Goal: Task Accomplishment & Management: Use online tool/utility

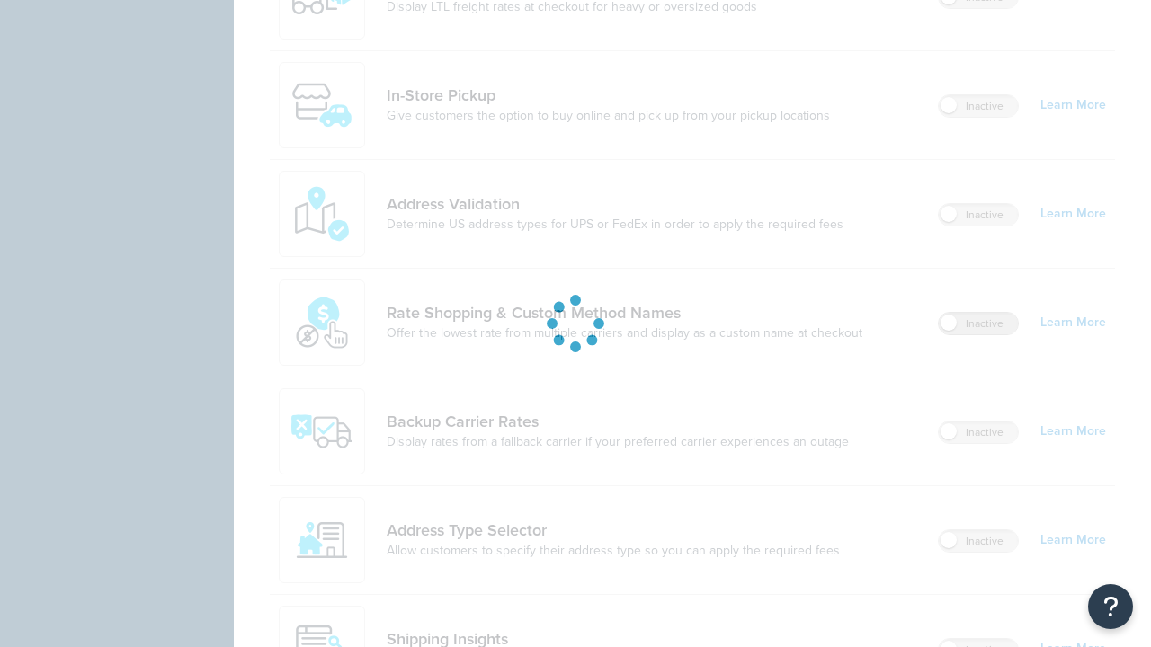
click at [978, 313] on label "Inactive" at bounding box center [978, 324] width 79 height 22
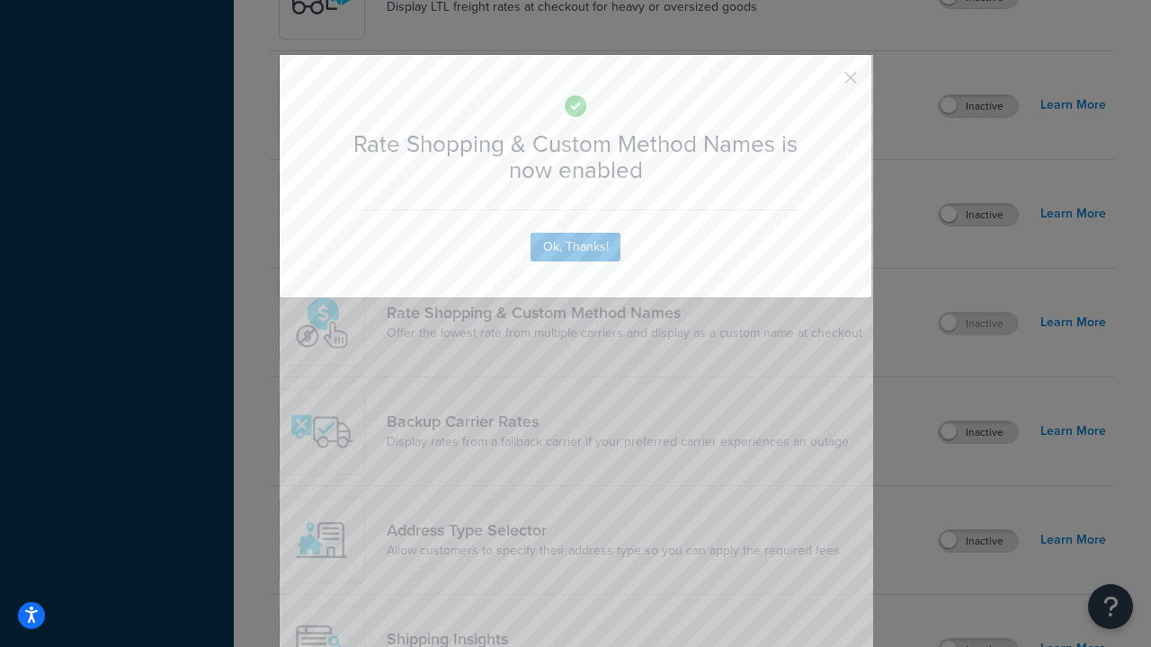
scroll to position [1113, 0]
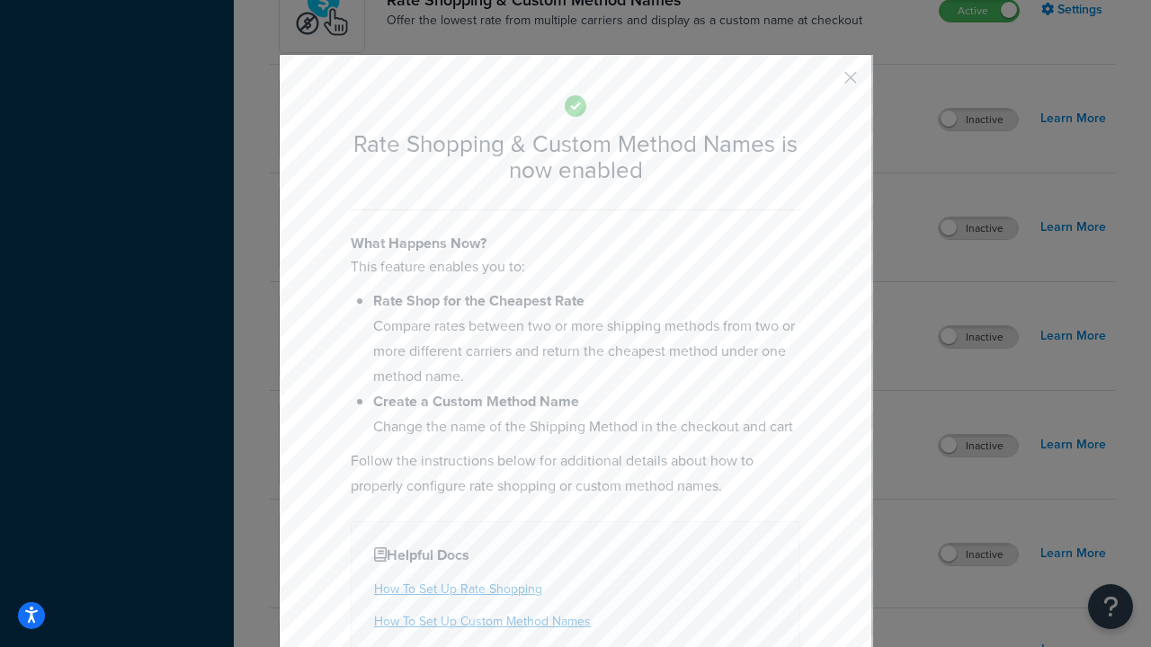
click at [824, 82] on button "button" at bounding box center [824, 84] width 4 height 4
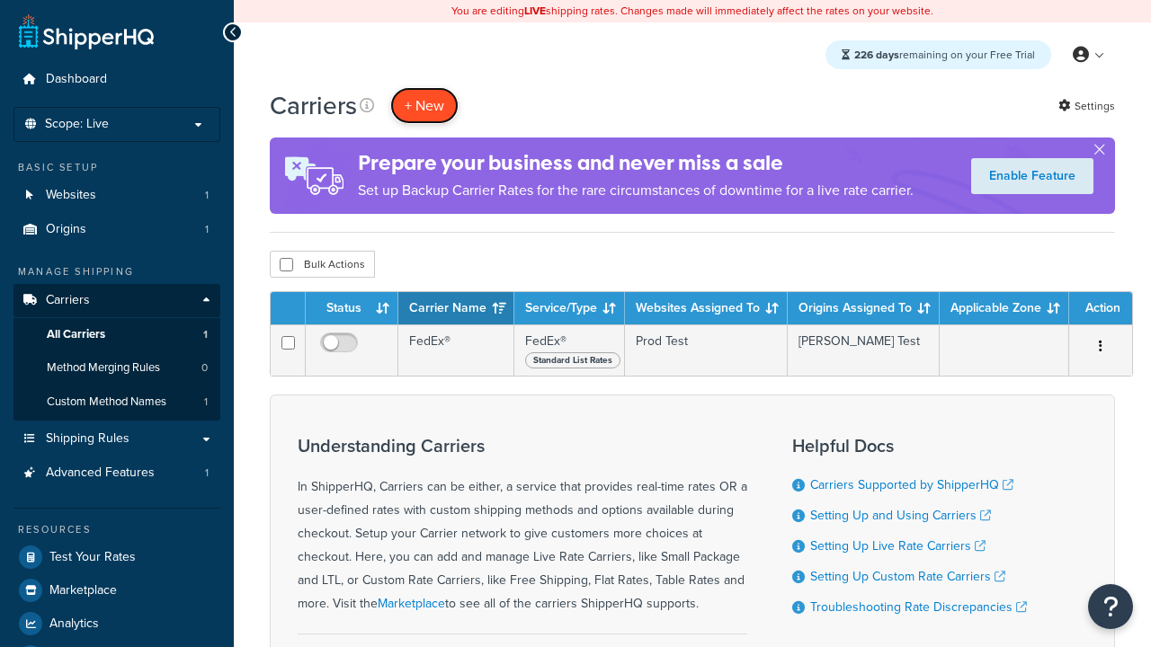
click at [424, 105] on button "+ New" at bounding box center [424, 105] width 68 height 37
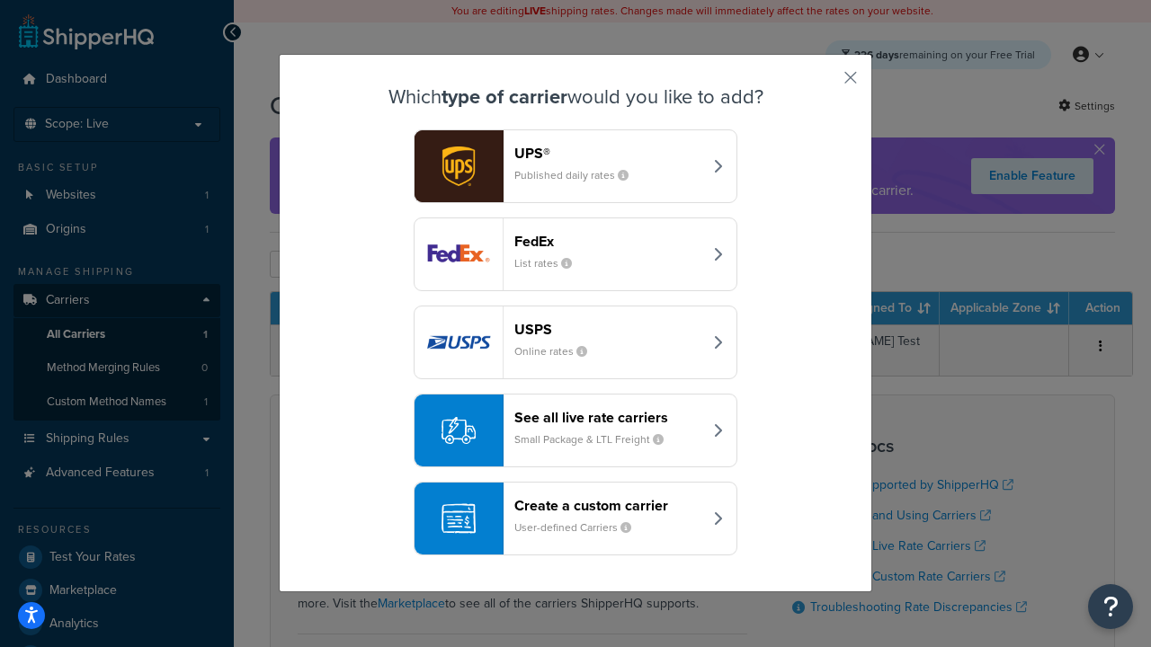
click at [575, 431] on div "See all live rate carriers Small Package & LTL Freight" at bounding box center [608, 430] width 188 height 43
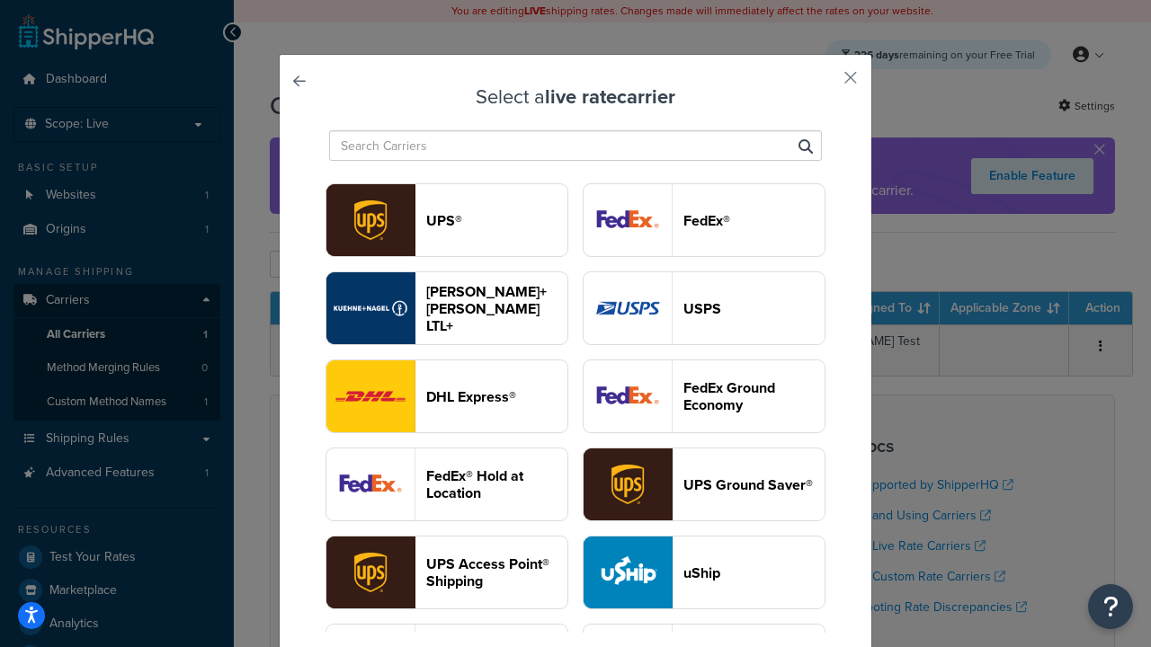
click at [704, 308] on header "USPS" at bounding box center [753, 308] width 141 height 17
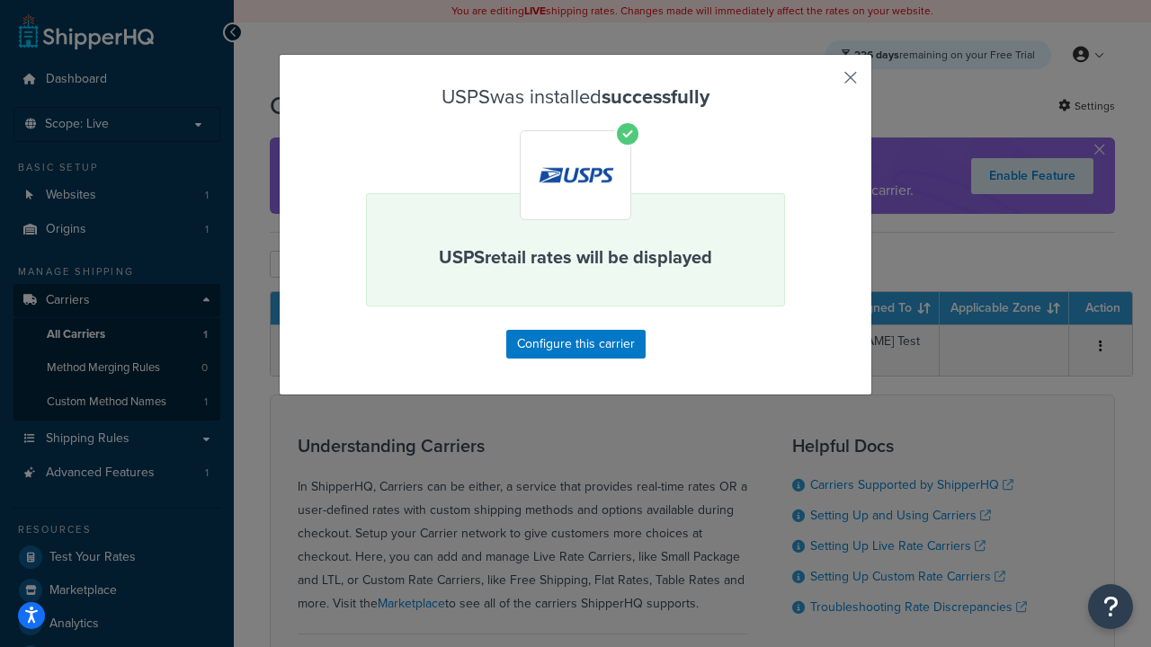
click at [824, 84] on button "button" at bounding box center [824, 84] width 4 height 4
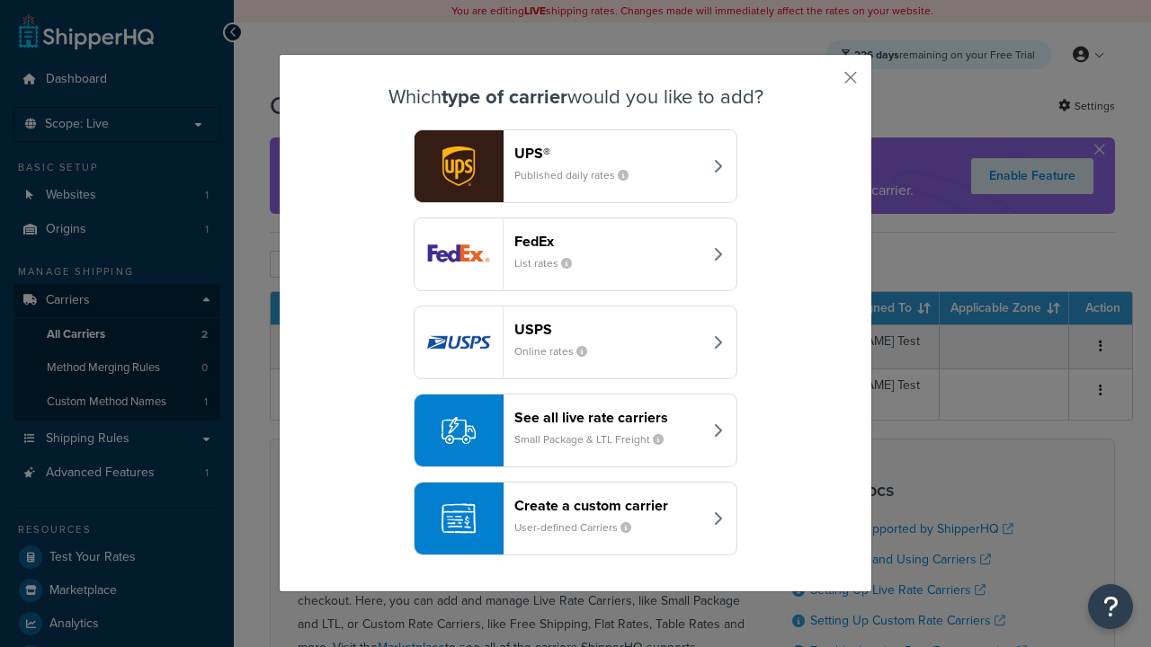
scroll to position [87, 0]
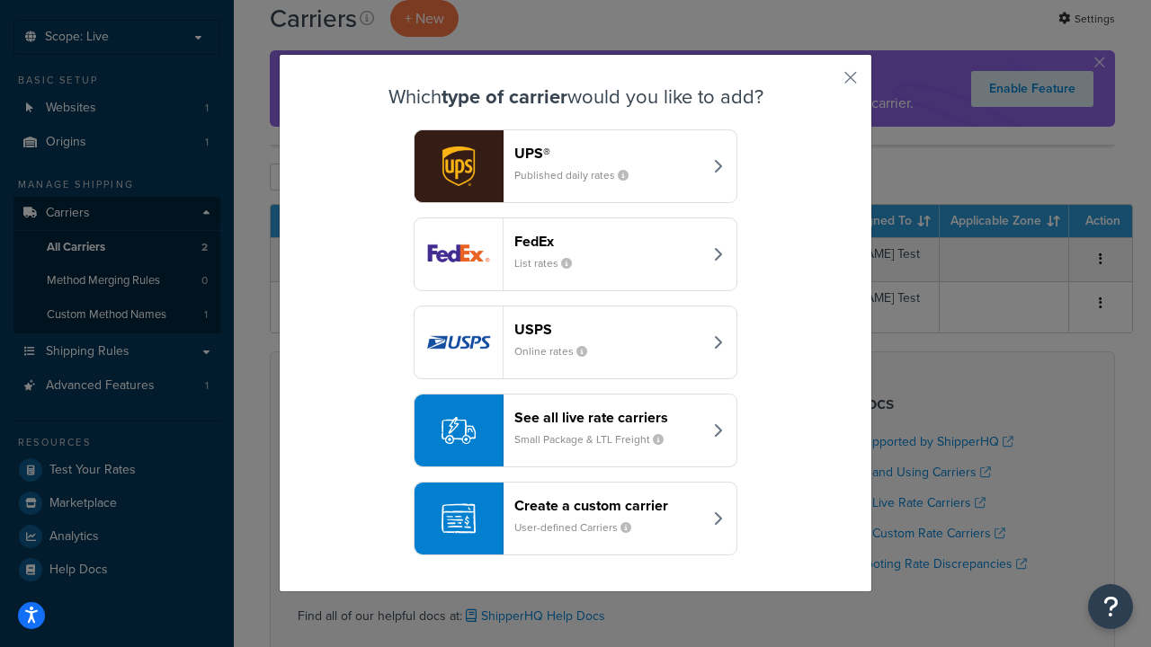
click at [575, 431] on div "See all live rate carriers Small Package & LTL Freight" at bounding box center [608, 430] width 188 height 43
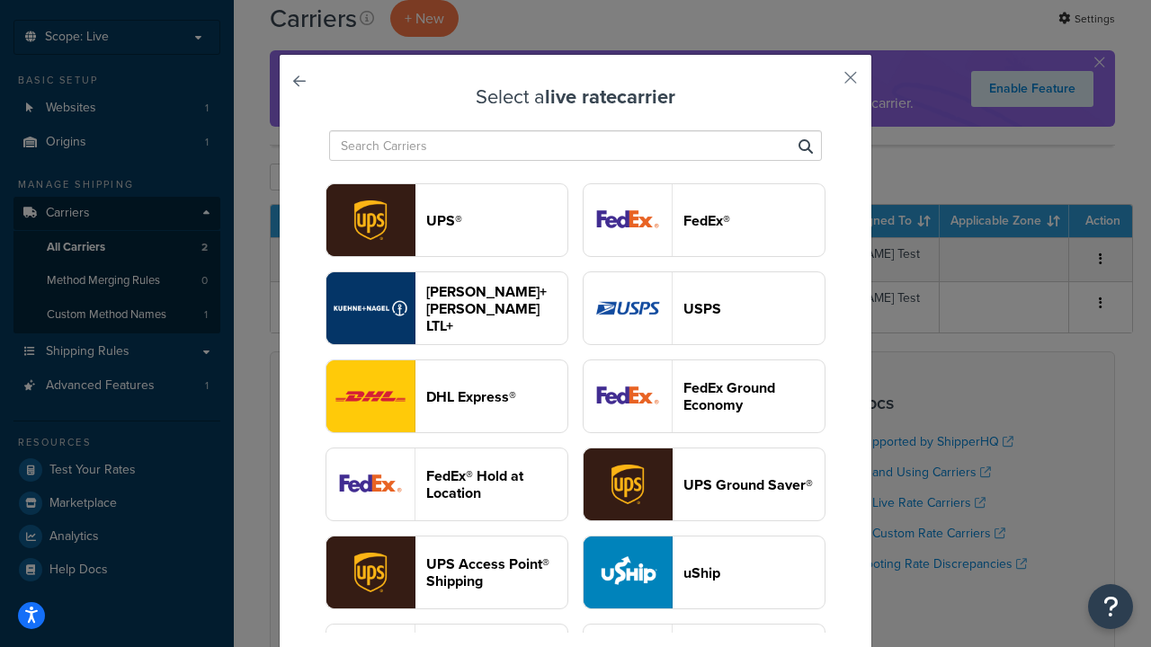
click at [704, 220] on header "FedEx®" at bounding box center [753, 220] width 141 height 17
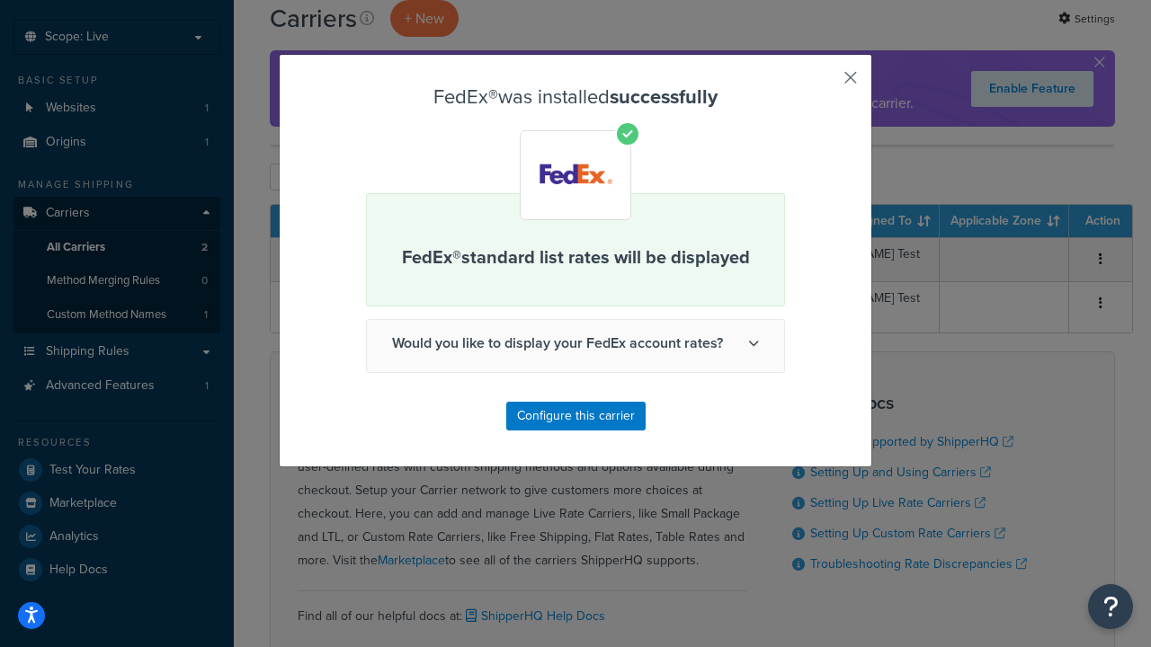
click at [824, 84] on button "button" at bounding box center [824, 84] width 4 height 4
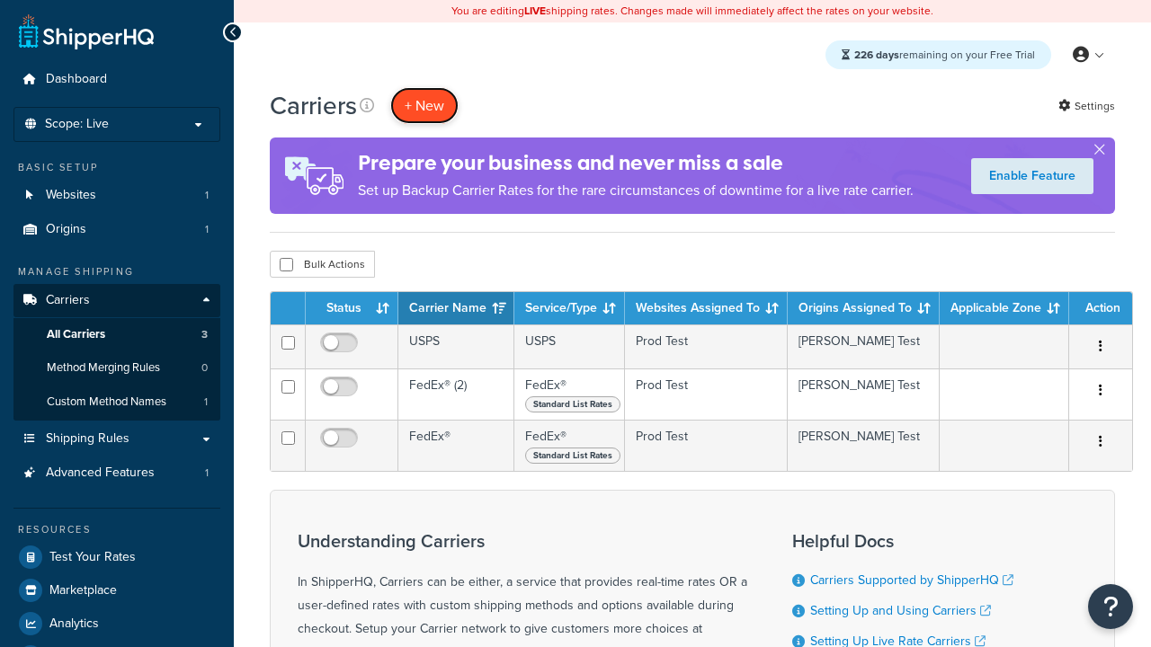
click at [424, 105] on button "+ New" at bounding box center [424, 105] width 68 height 37
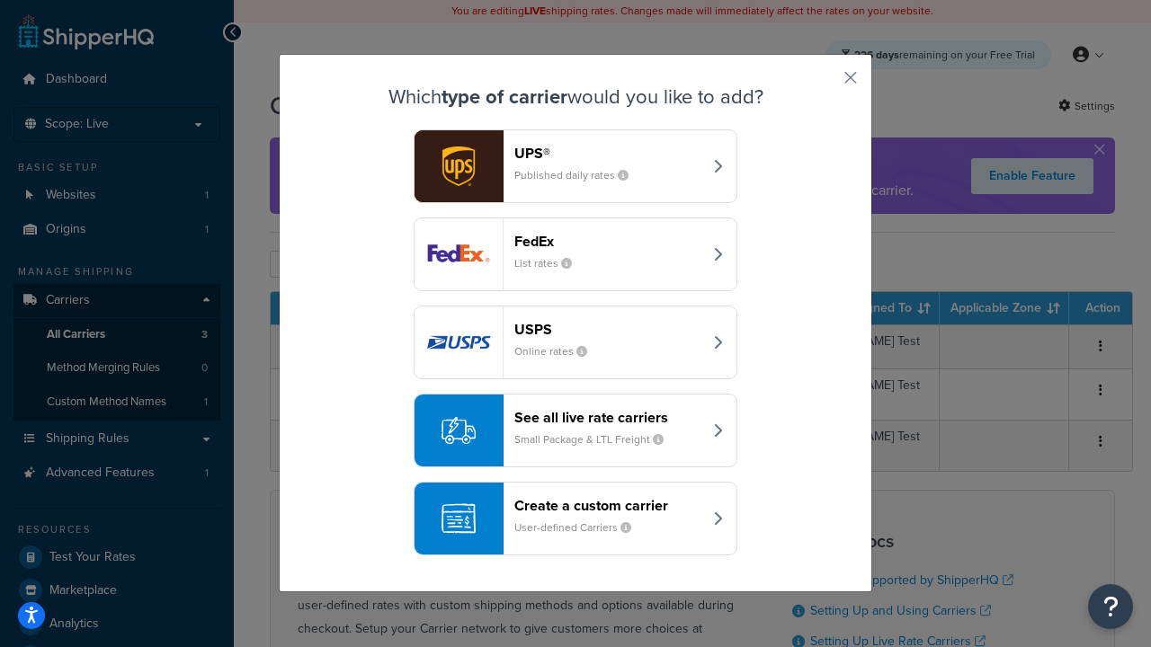
click at [575, 431] on div "See all live rate carriers Small Package & LTL Freight" at bounding box center [608, 430] width 188 height 43
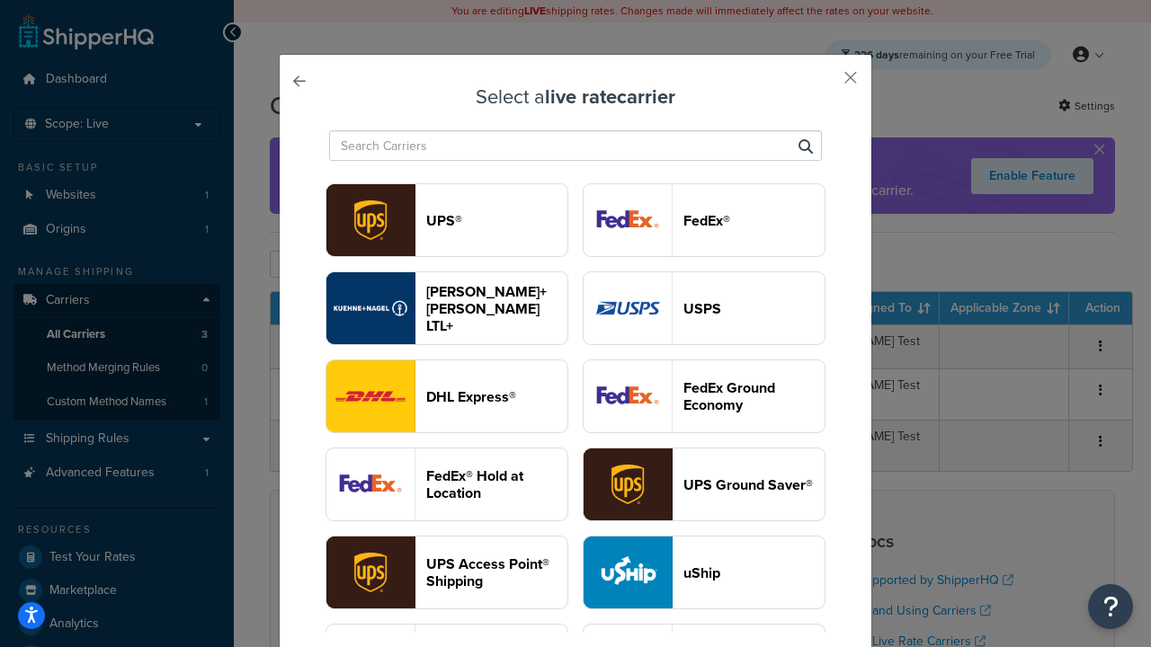
click at [496, 220] on header "UPS®" at bounding box center [496, 220] width 141 height 17
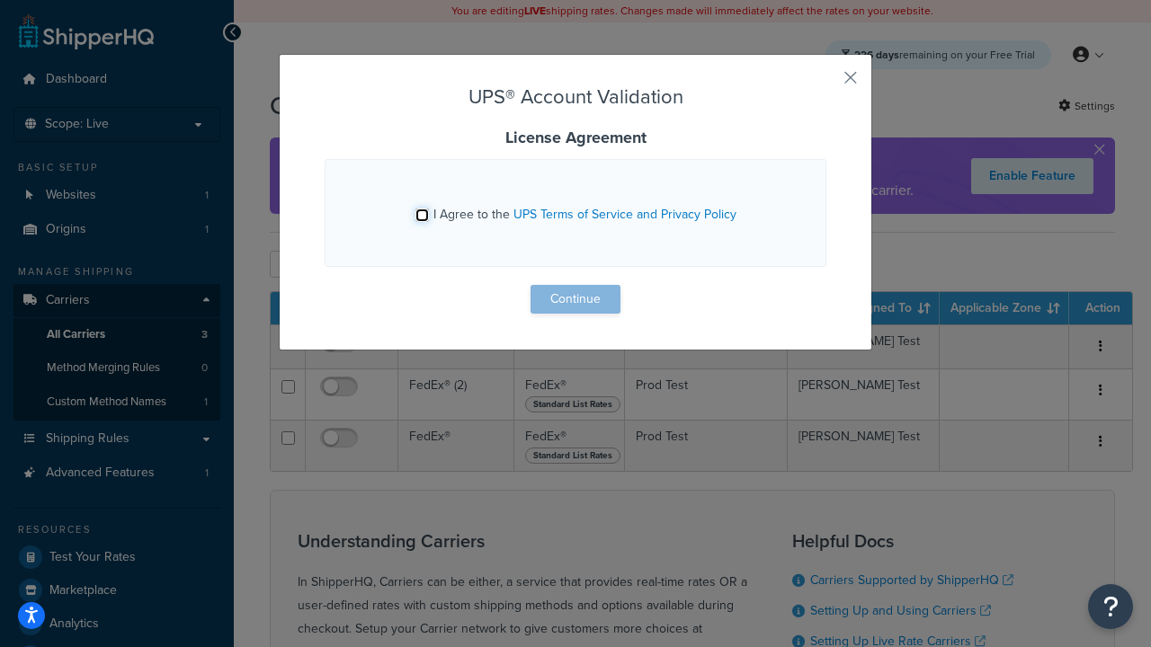
click at [422, 215] on input "I Agree to the UPS Terms of Service and Privacy Policy" at bounding box center [421, 215] width 13 height 13
checkbox input "true"
click at [575, 299] on button "Continue" at bounding box center [575, 299] width 90 height 29
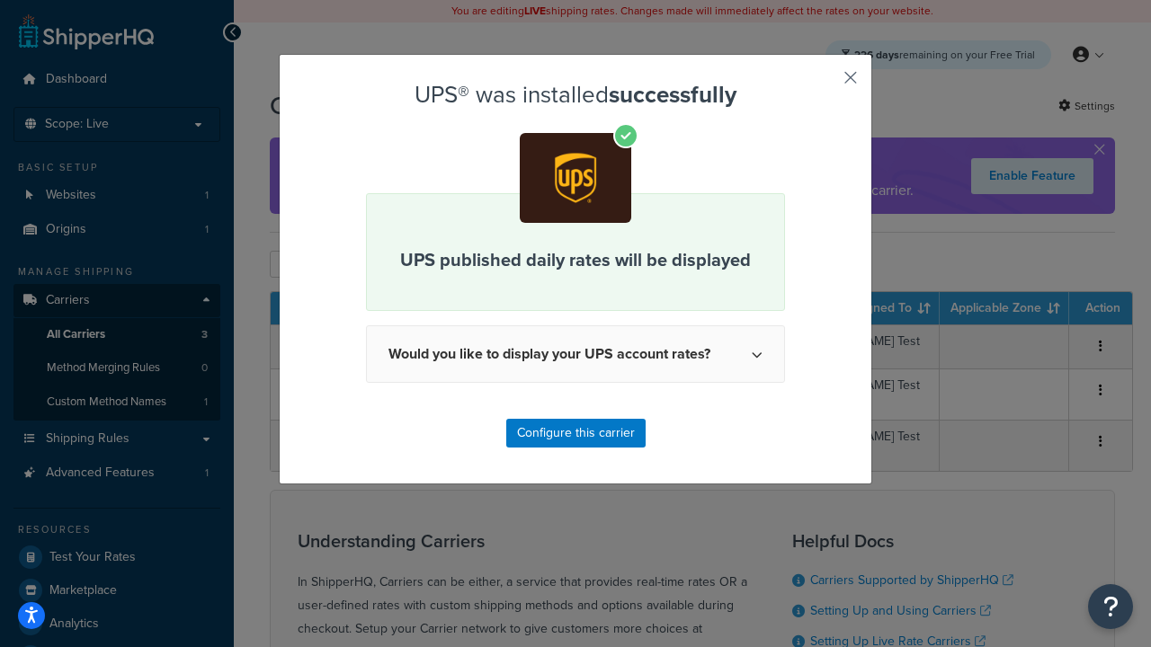
click at [824, 84] on button "button" at bounding box center [824, 84] width 4 height 4
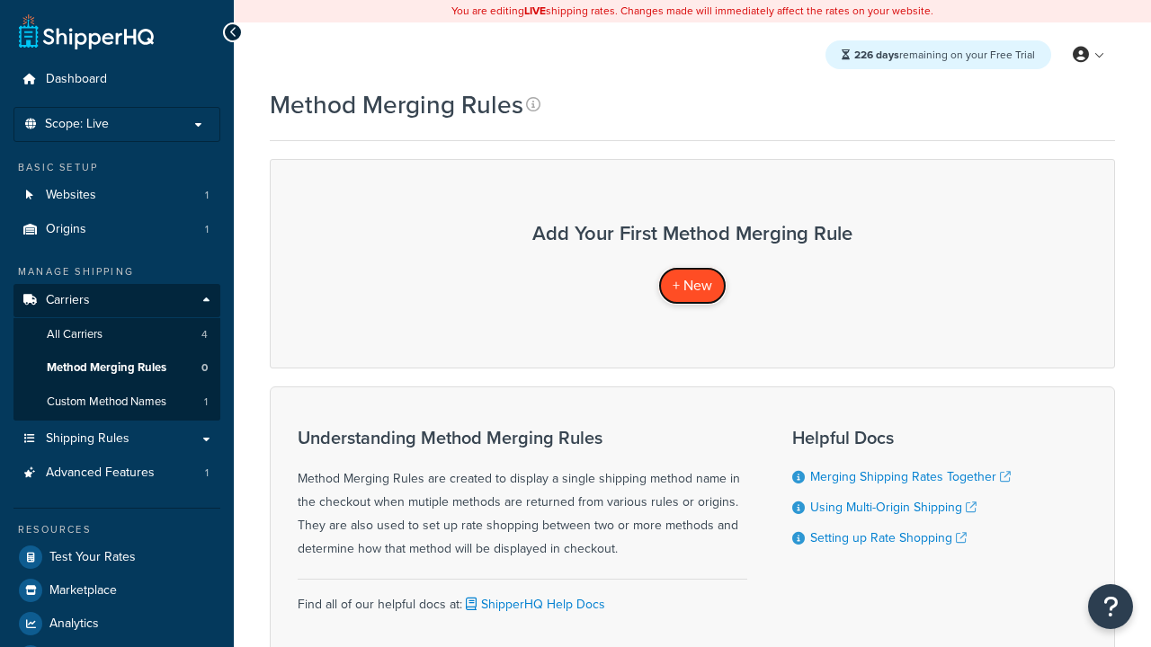
click at [692, 285] on span "+ New" at bounding box center [693, 285] width 40 height 21
